Goal: Transaction & Acquisition: Purchase product/service

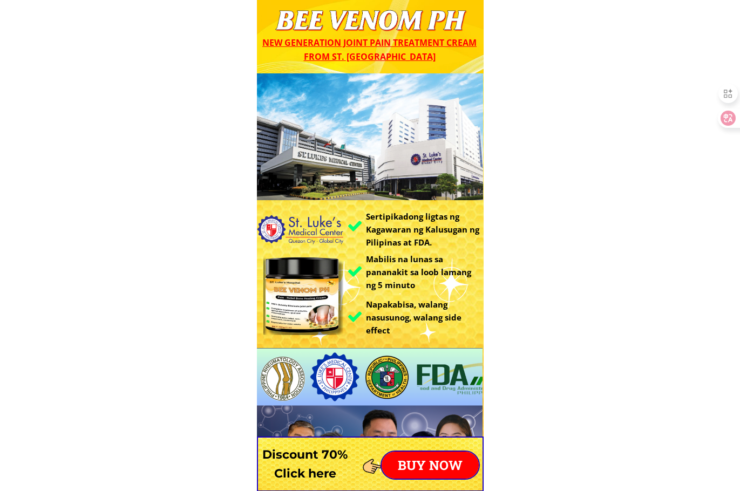
drag, startPoint x: 669, startPoint y: 215, endPoint x: 652, endPoint y: 227, distance: 20.9
click at [442, 465] on p "BUY NOW" at bounding box center [429, 465] width 97 height 27
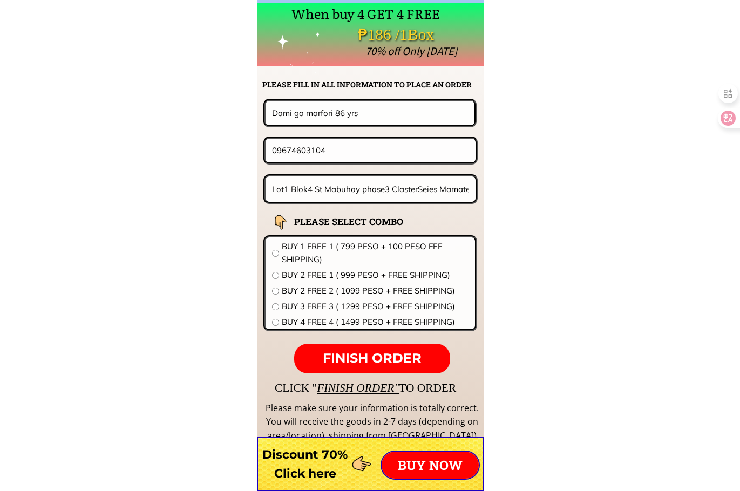
scroll to position [8465, 0]
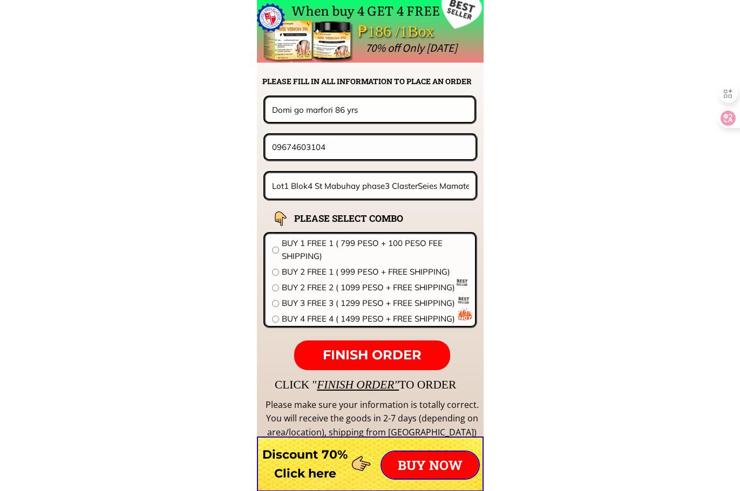
drag, startPoint x: 368, startPoint y: 112, endPoint x: 202, endPoint y: 110, distance: 166.2
paste input "[PERSON_NAME]"
type input "[PERSON_NAME]"
drag, startPoint x: 354, startPoint y: 158, endPoint x: 170, endPoint y: 145, distance: 183.9
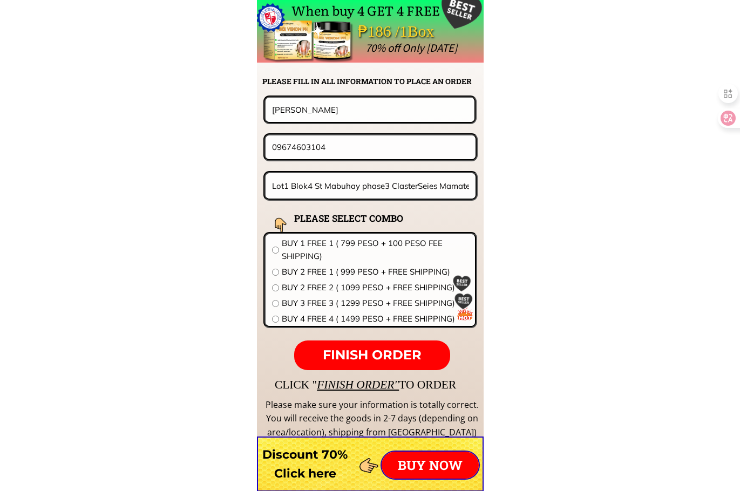
paste input "639077790068"
drag, startPoint x: 281, startPoint y: 147, endPoint x: 188, endPoint y: 144, distance: 92.8
type input "09077790068"
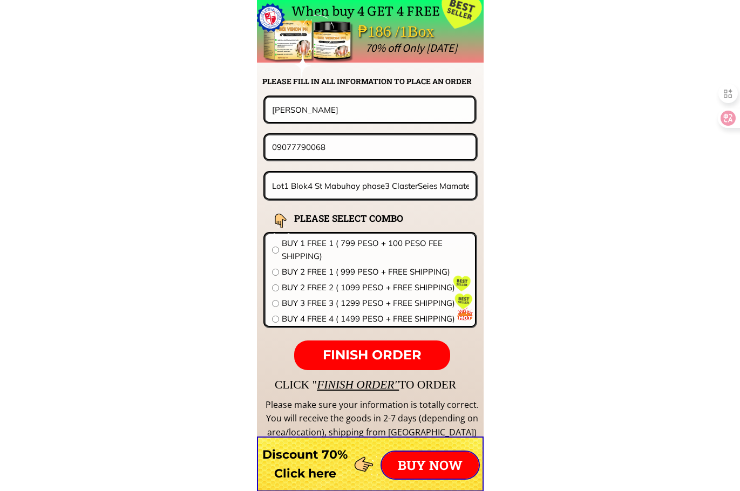
click at [365, 190] on input "Lot1 Blok4 St Mabuhay phase3 ClasterSeies Mamated Cabuyao Laguna" at bounding box center [370, 185] width 203 height 25
paste input "Brgy 649 blk2row18unit 152 habitat Baseco Port area manil"
type input "Brgy 649 blk2row18unit 152 habitat Baseco Port area [GEOGRAPHIC_DATA]"
click at [335, 285] on span "BUY 2 FREE 2 ( 1099 PESO + FREE SHIPPING)" at bounding box center [375, 287] width 187 height 13
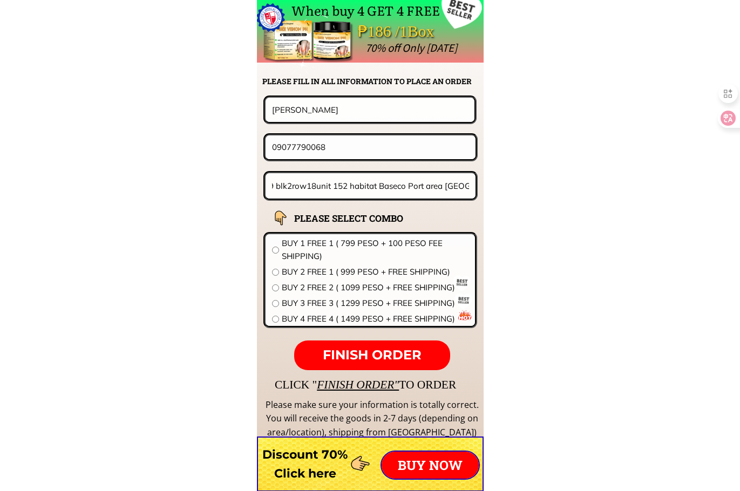
radio input "true"
click at [398, 189] on input "Brgy 649 blk2row18unit 152 habitat Baseco Port area [GEOGRAPHIC_DATA]" at bounding box center [370, 185] width 203 height 25
click at [396, 358] on span "FINISH ORDER" at bounding box center [372, 355] width 99 height 16
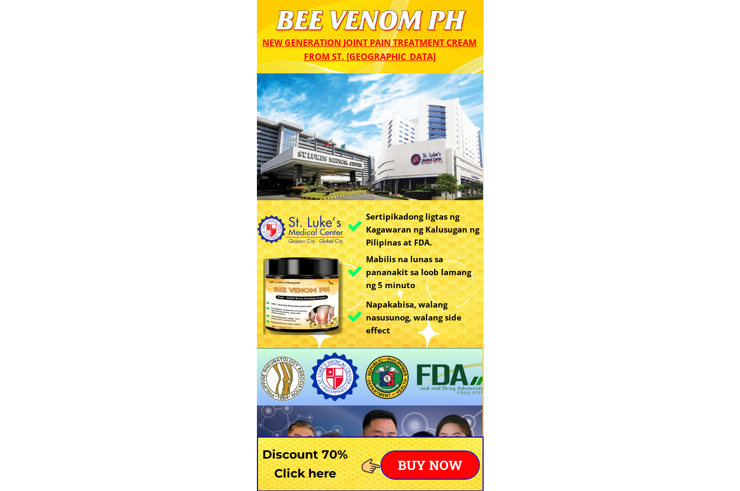
click at [432, 463] on p "BUY NOW" at bounding box center [429, 465] width 97 height 27
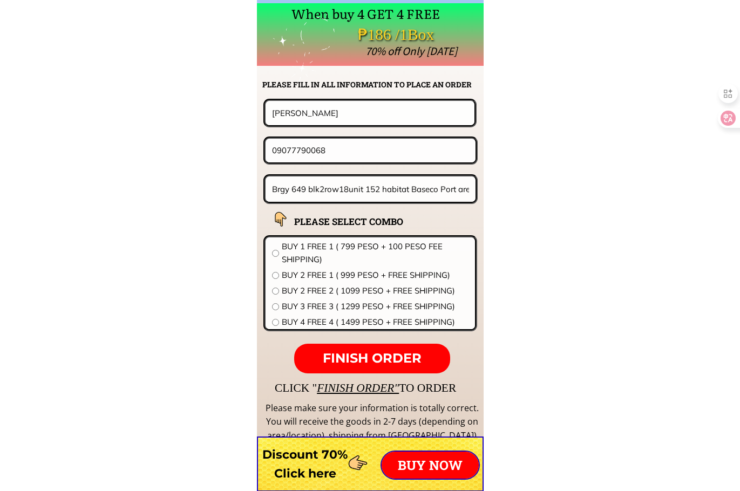
scroll to position [8465, 0]
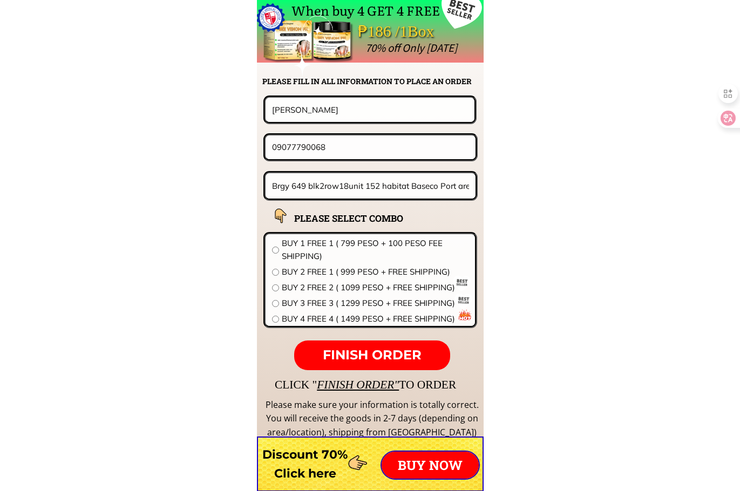
drag, startPoint x: 349, startPoint y: 111, endPoint x: 191, endPoint y: 110, distance: 158.1
paste input "[PERSON_NAME]"
type input "[PERSON_NAME]"
drag, startPoint x: 371, startPoint y: 134, endPoint x: 254, endPoint y: 161, distance: 120.1
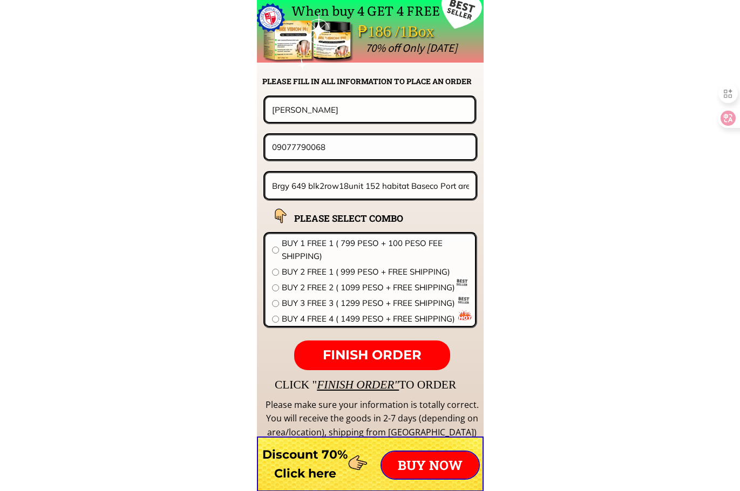
drag, startPoint x: 347, startPoint y: 147, endPoint x: 296, endPoint y: 151, distance: 51.4
paste input "488367816"
click at [296, 151] on input "09488367816" at bounding box center [370, 146] width 202 height 23
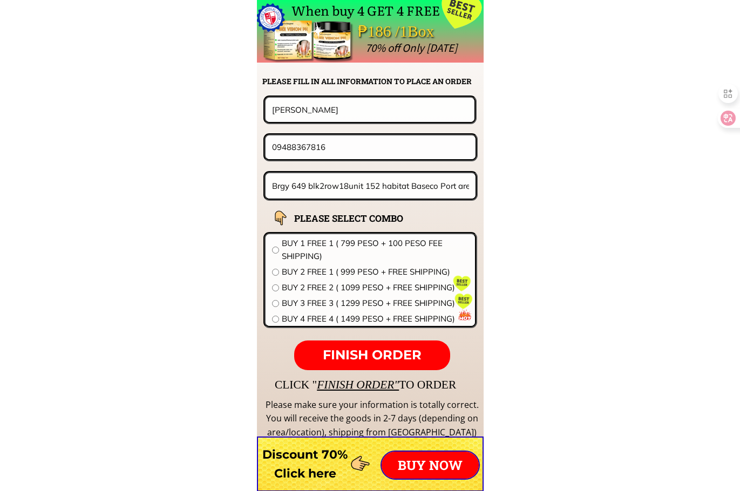
click at [296, 151] on input "09488367816" at bounding box center [370, 146] width 202 height 23
paste input "tel"
type input "09488367816"
click at [372, 197] on input "Brgy 649 blk2row18unit 152 habitat Baseco Port area [GEOGRAPHIC_DATA]" at bounding box center [370, 185] width 203 height 25
paste input "#24-Brgy.Sto.[PERSON_NAME] Iloilo City 5000"
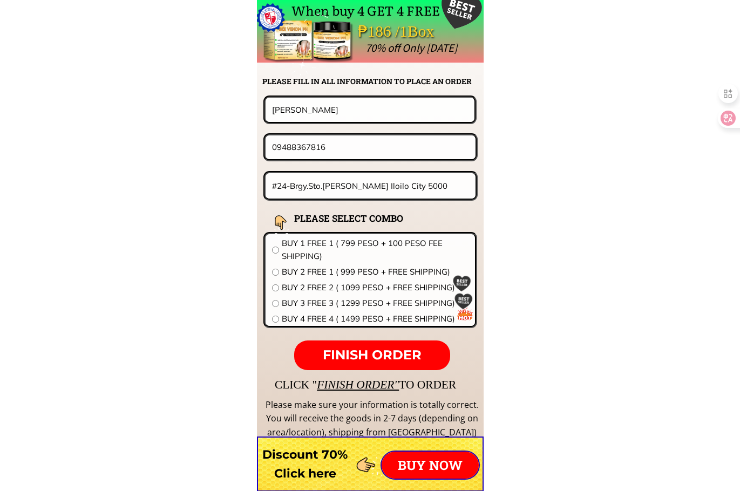
type input "#24-Brgy.Sto.[PERSON_NAME] Iloilo City 5000"
click at [385, 315] on span "BUY 4 FREE 4 ( 1499 PESO + FREE SHIPPING)" at bounding box center [375, 318] width 187 height 13
radio input "true"
click at [386, 346] on p "FINISH ORDER" at bounding box center [371, 355] width 155 height 30
